Goal: Information Seeking & Learning: Learn about a topic

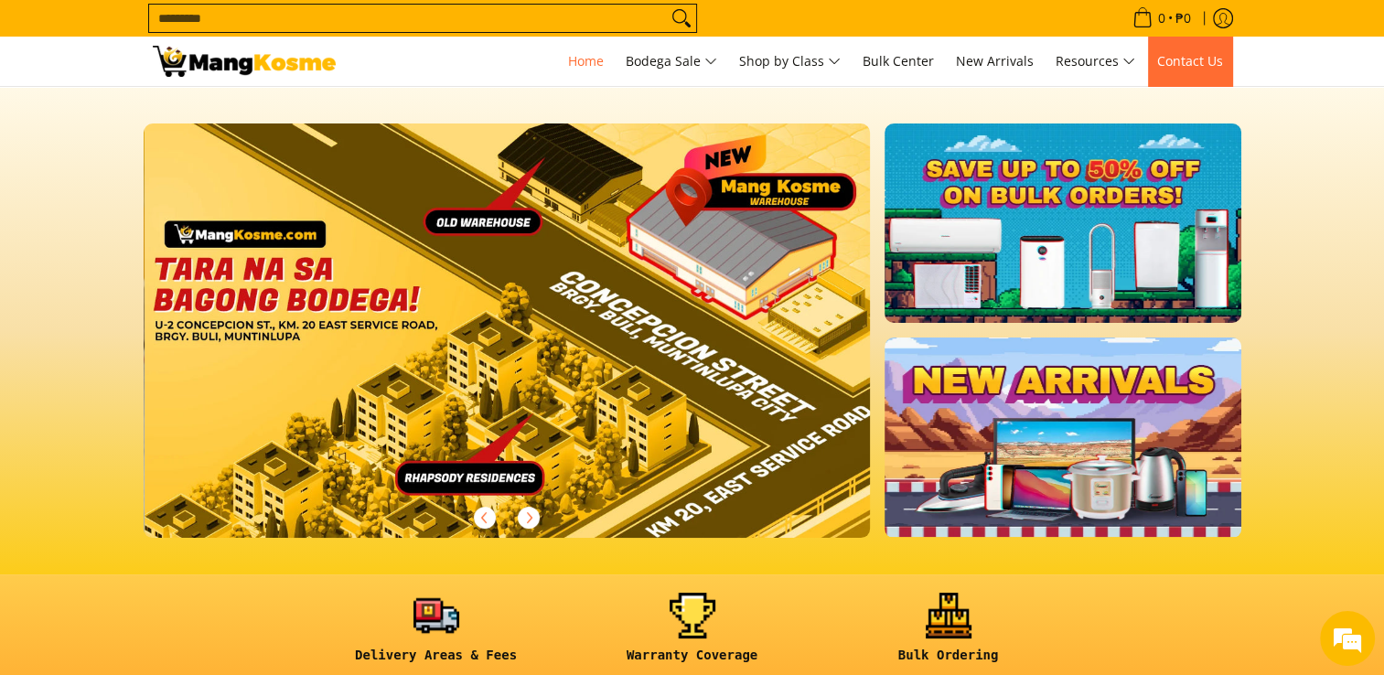
scroll to position [0, 2240]
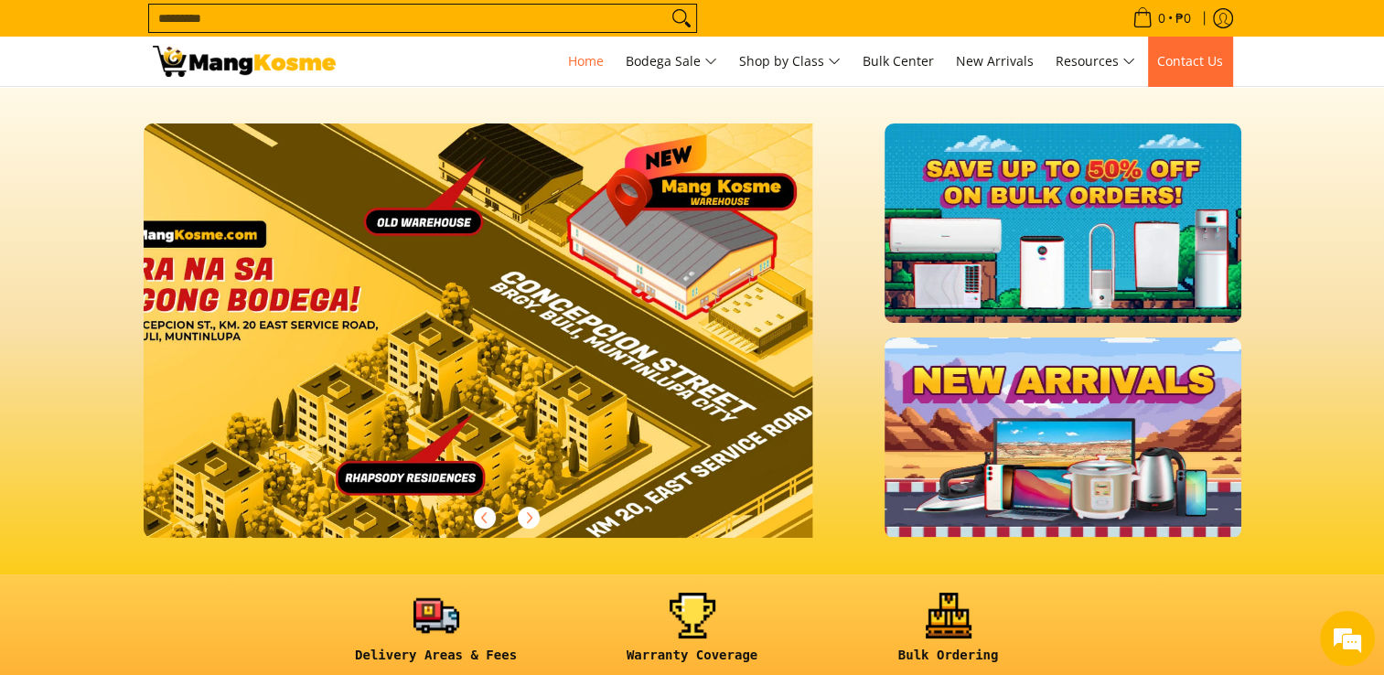
click at [1205, 59] on span "Contact Us" at bounding box center [1190, 60] width 66 height 17
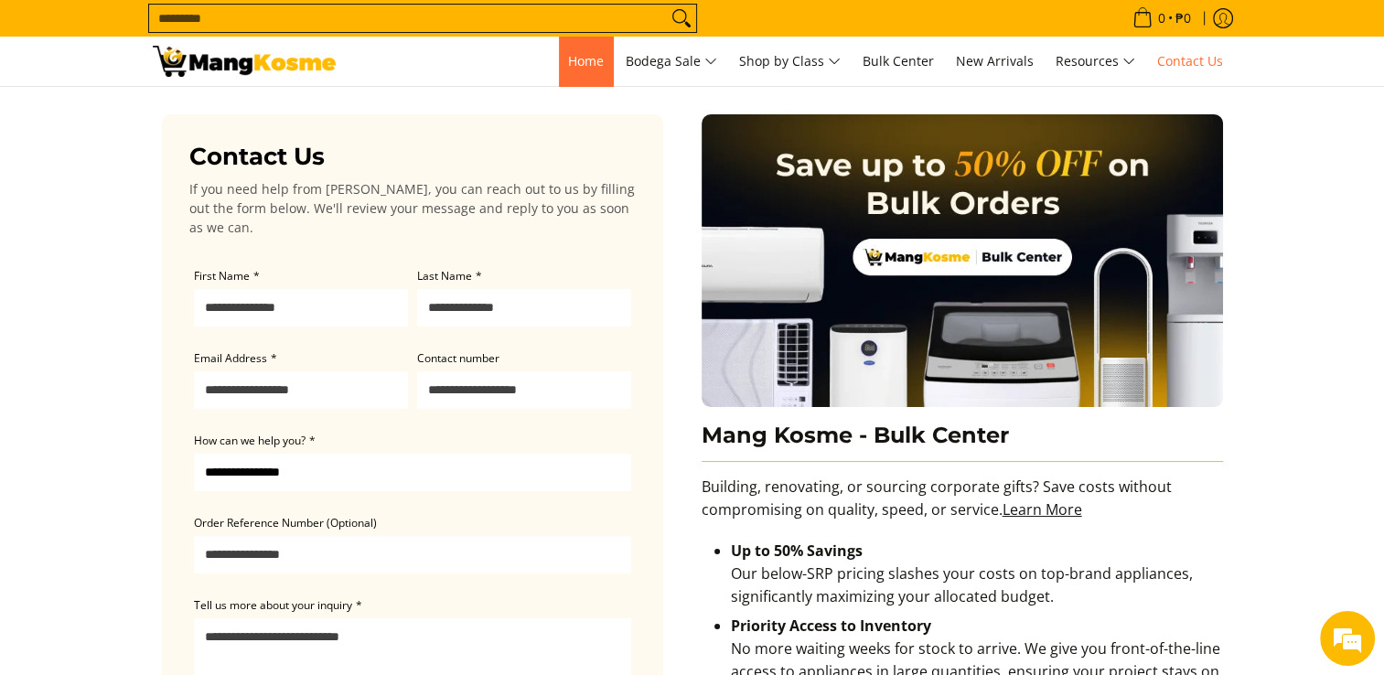
click at [568, 60] on span "Home" at bounding box center [586, 60] width 36 height 17
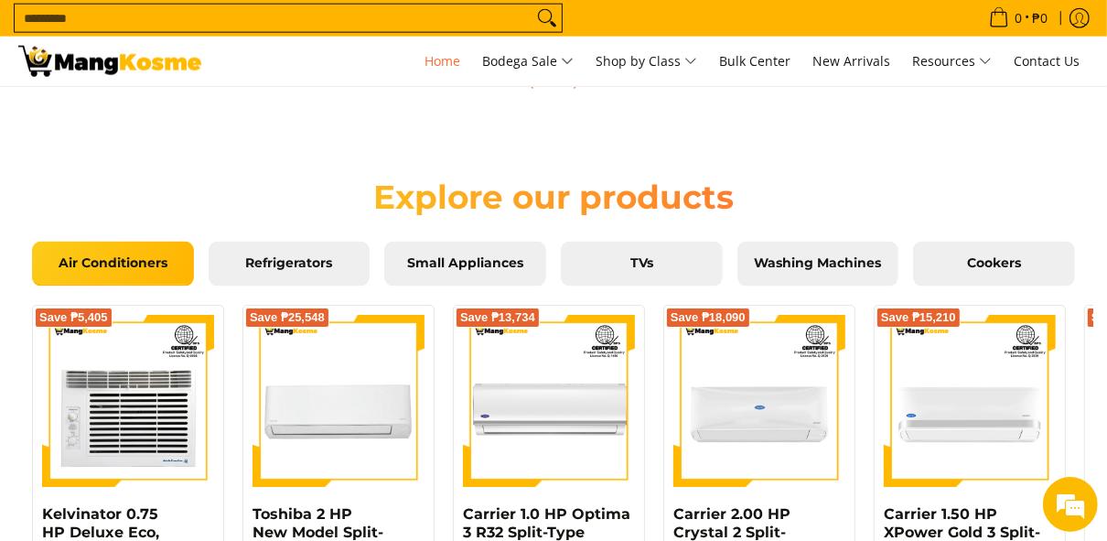
scroll to position [1174, 0]
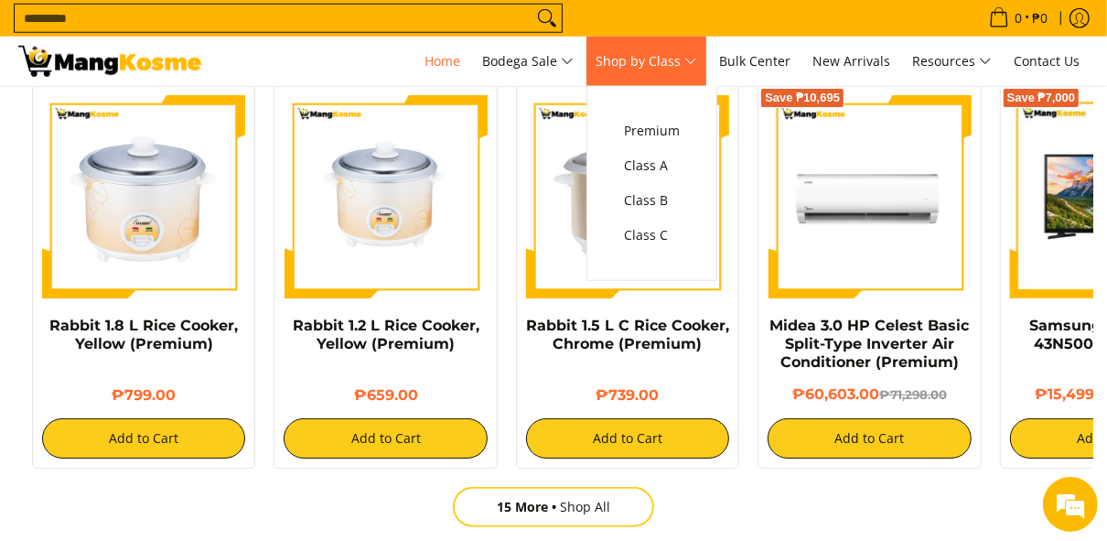
click at [694, 74] on link "Shop by Class" at bounding box center [646, 61] width 120 height 49
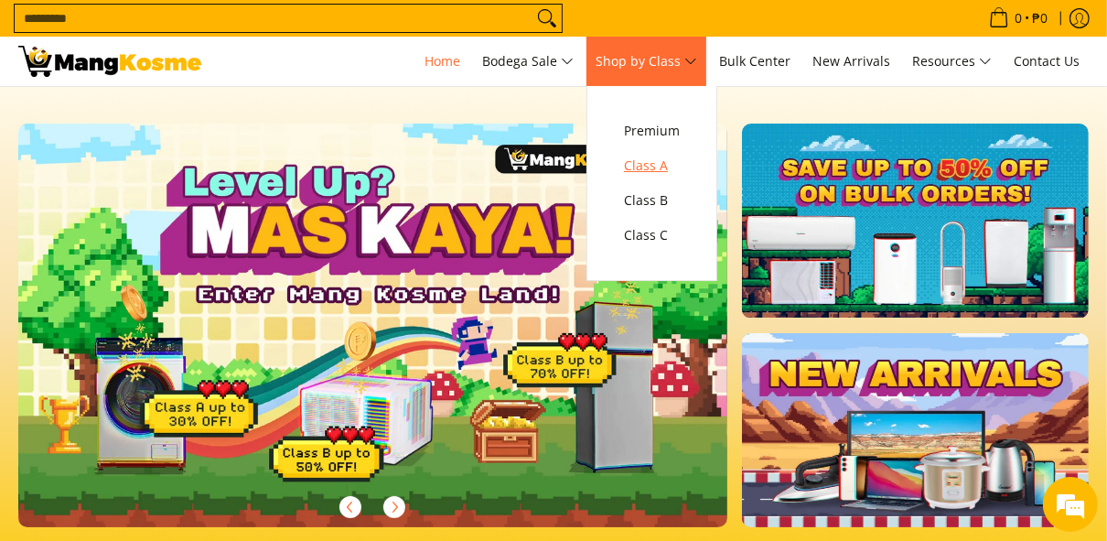
click at [675, 166] on span "Class A" at bounding box center [652, 166] width 56 height 23
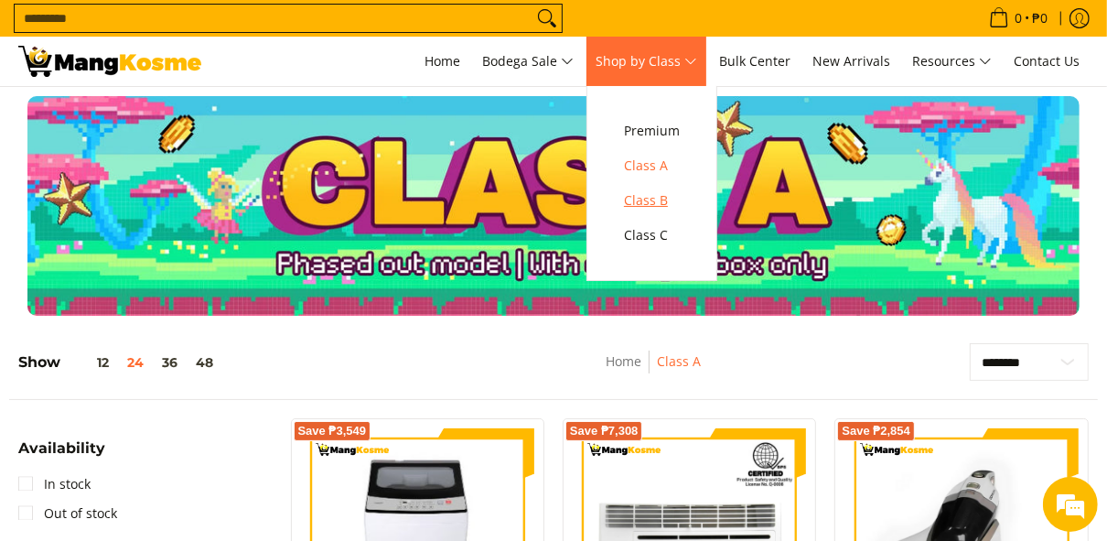
click at [660, 199] on span "Class B" at bounding box center [652, 200] width 56 height 23
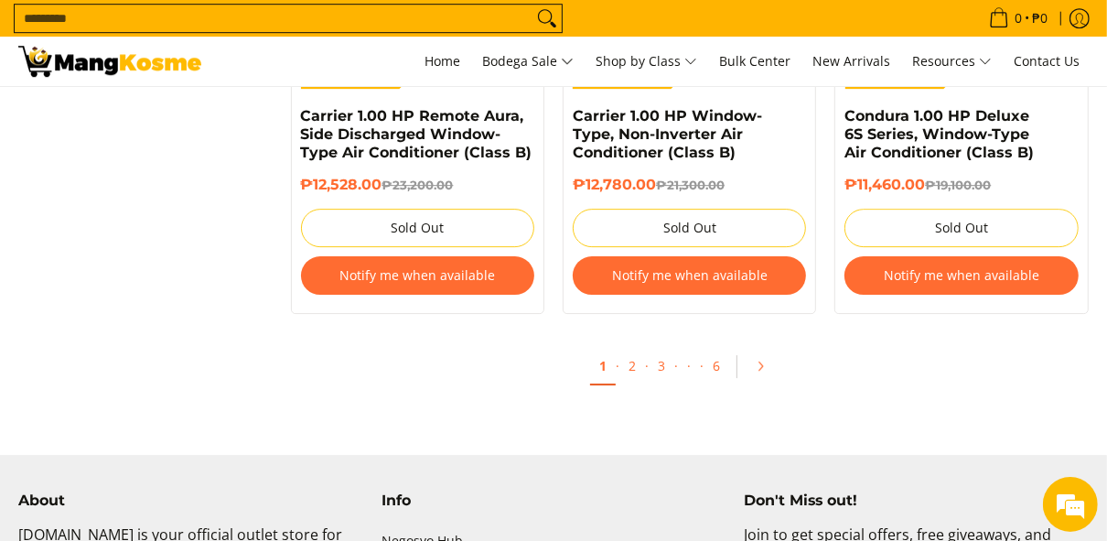
scroll to position [3854, 0]
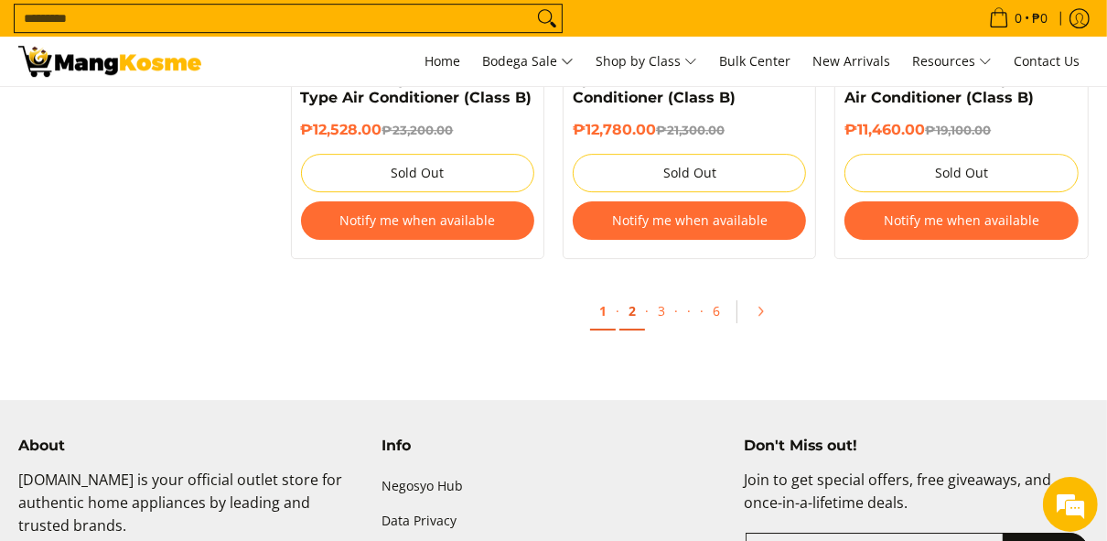
click at [633, 307] on link "2" at bounding box center [632, 312] width 26 height 38
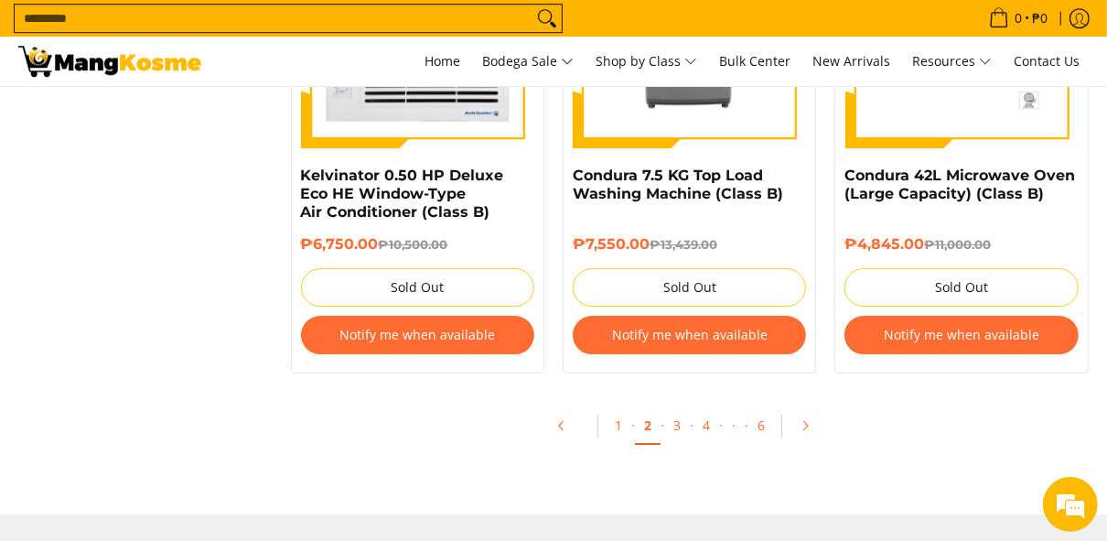
scroll to position [3946, 0]
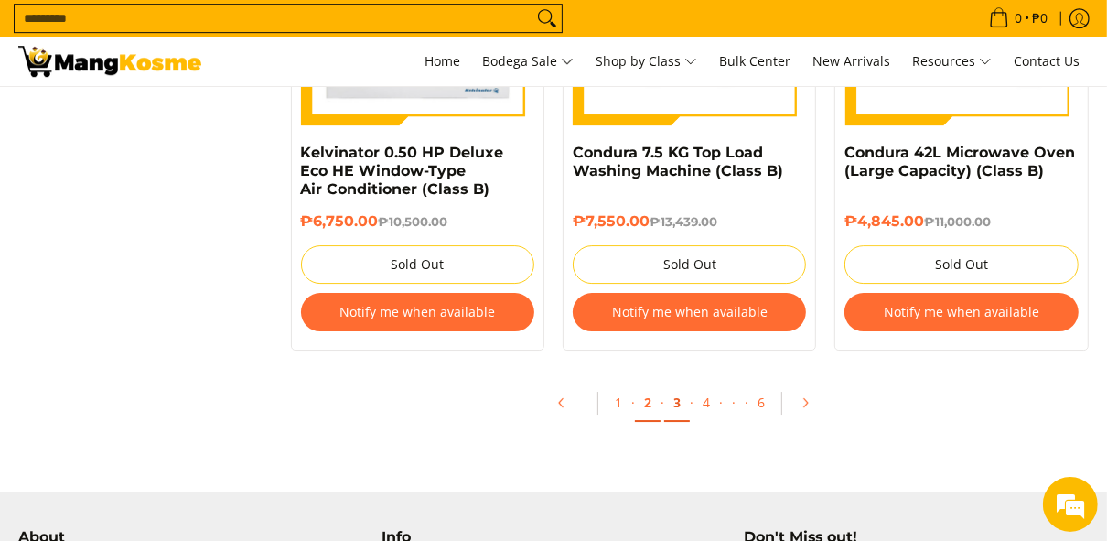
click at [670, 394] on link "3" at bounding box center [677, 403] width 26 height 38
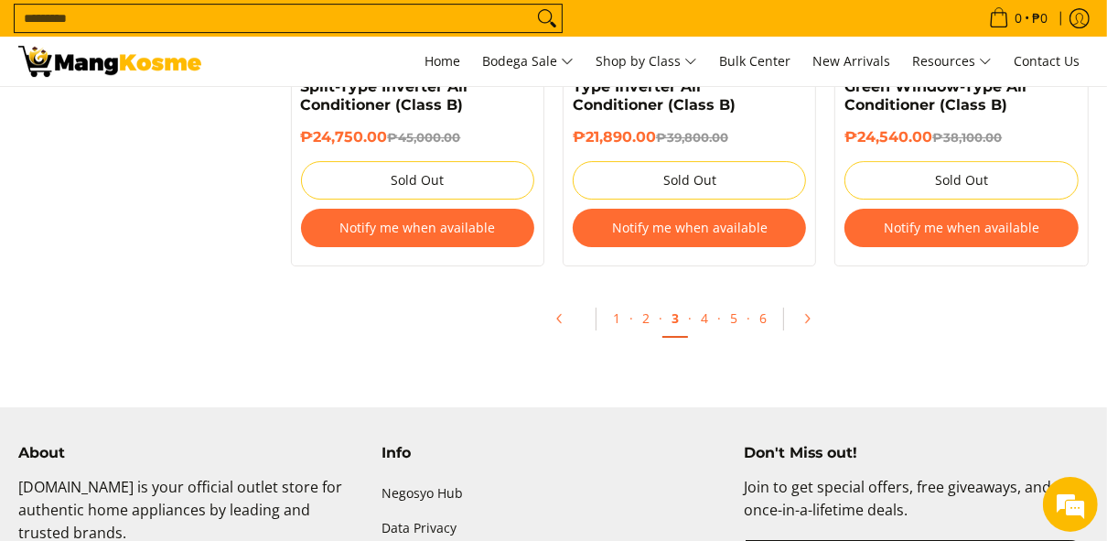
scroll to position [4072, 0]
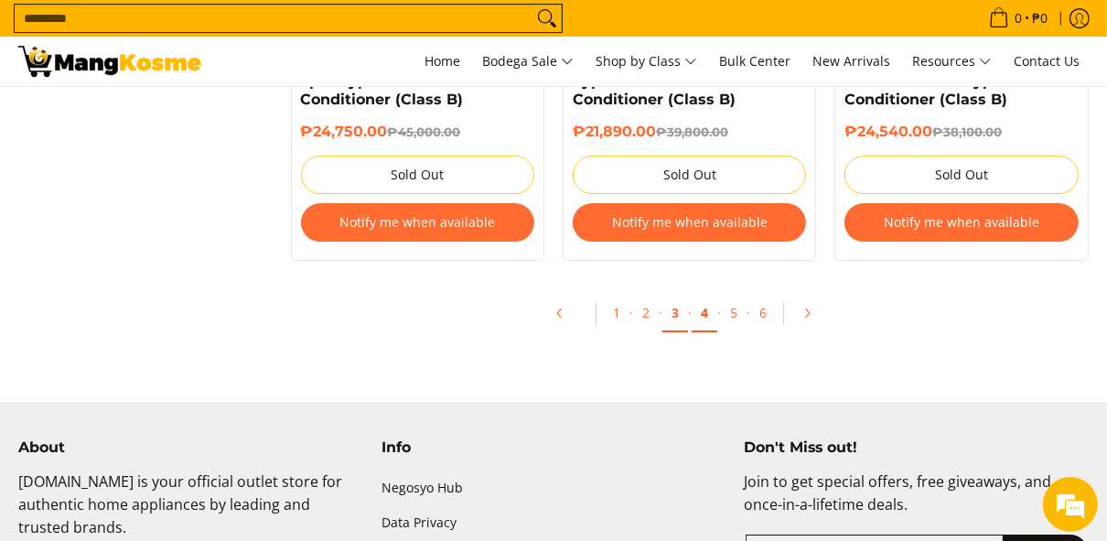
click at [707, 295] on link "4" at bounding box center [705, 314] width 26 height 38
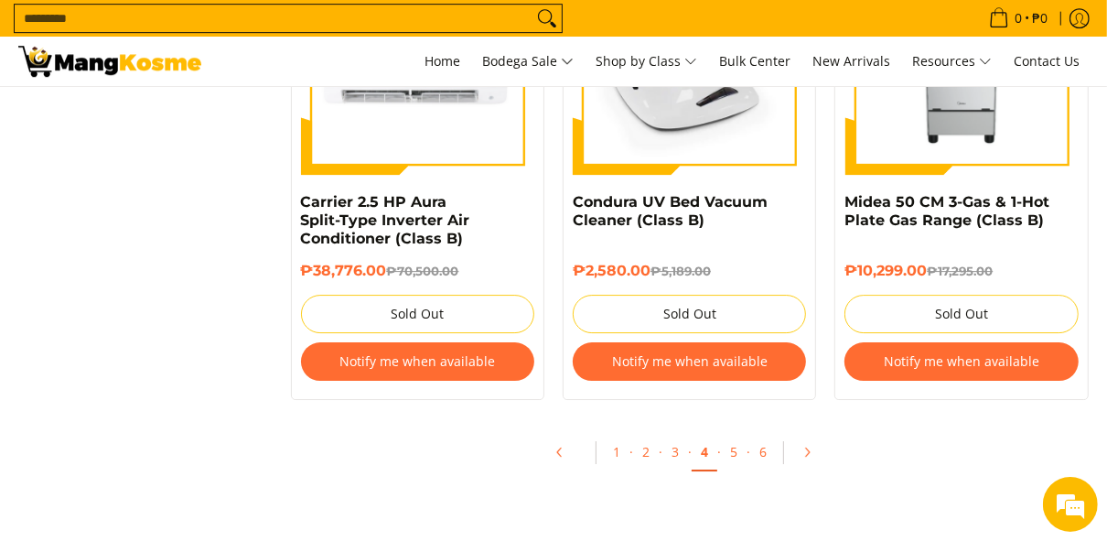
scroll to position [3920, 0]
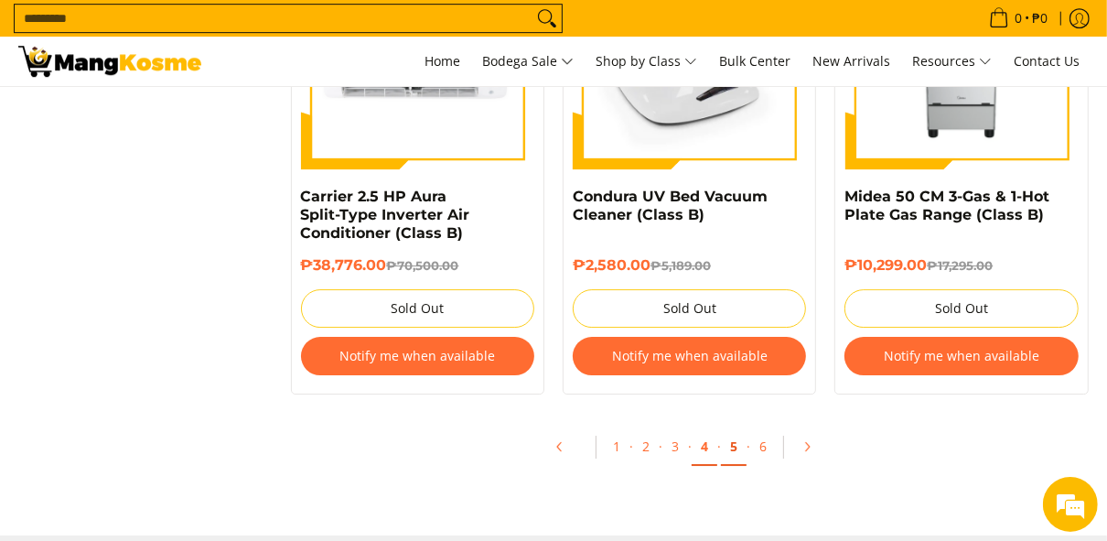
click at [734, 439] on link "5" at bounding box center [734, 447] width 26 height 38
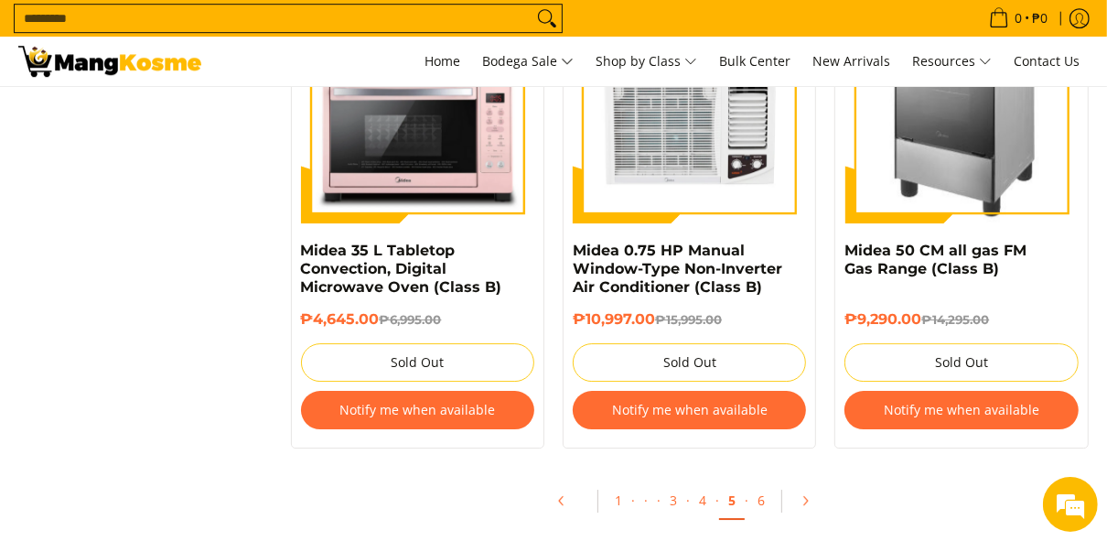
scroll to position [3836, 0]
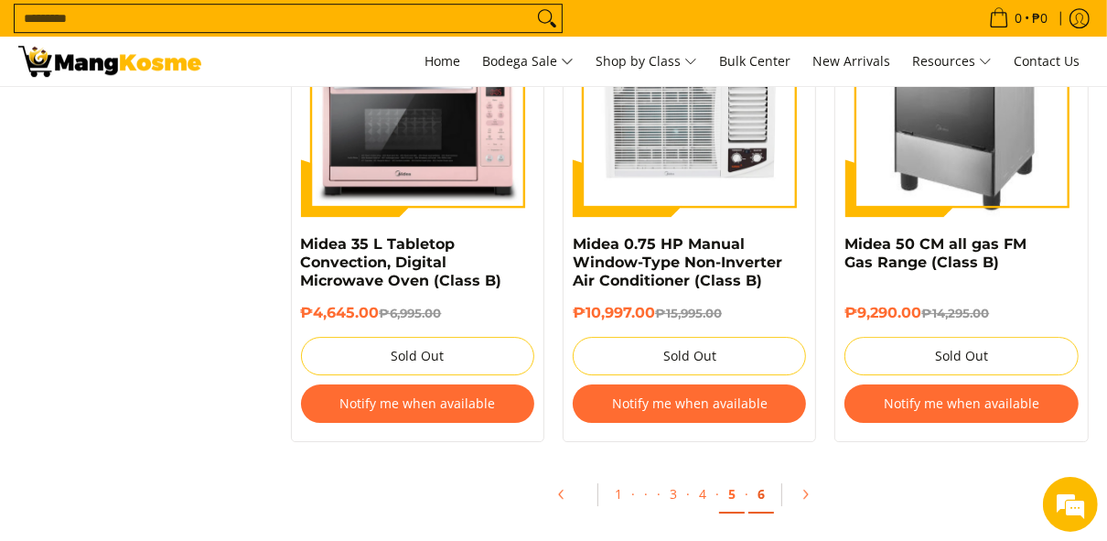
click at [762, 484] on link "6" at bounding box center [761, 495] width 26 height 38
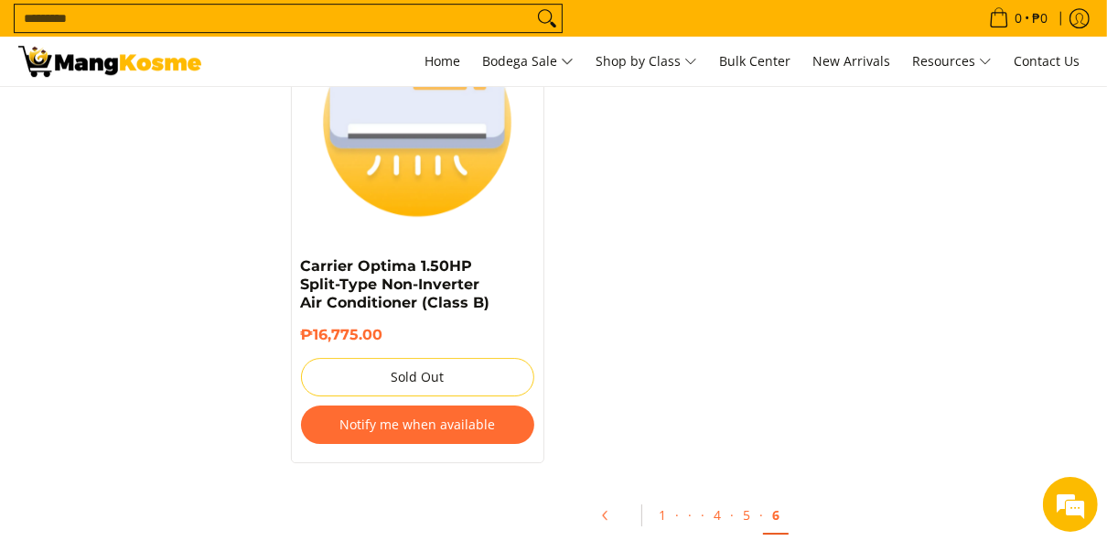
scroll to position [3931, 0]
